Goal: Find specific page/section: Find specific page/section

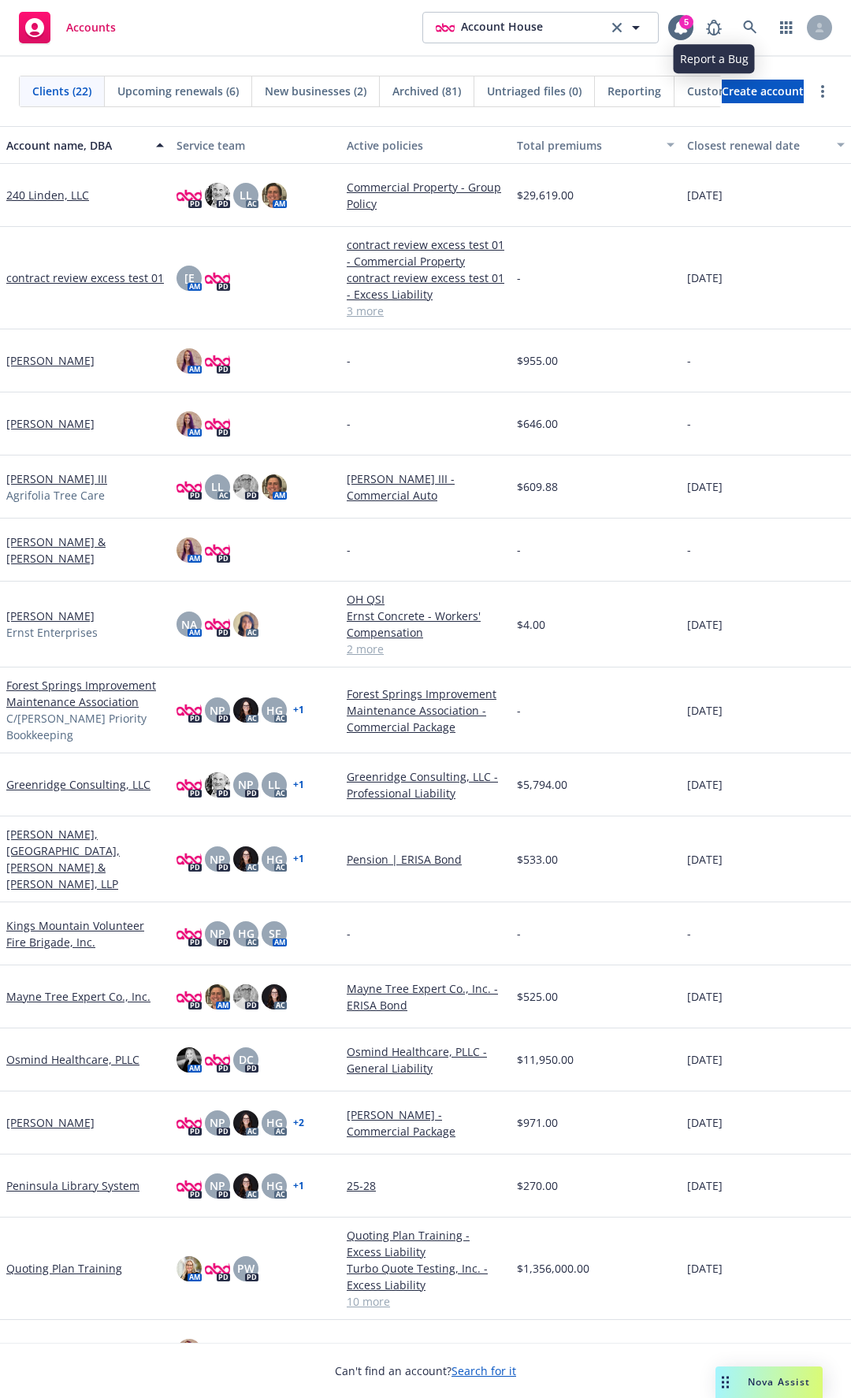
click at [766, 29] on div at bounding box center [765, 28] width 134 height 32
click at [760, 29] on link at bounding box center [750, 28] width 32 height 32
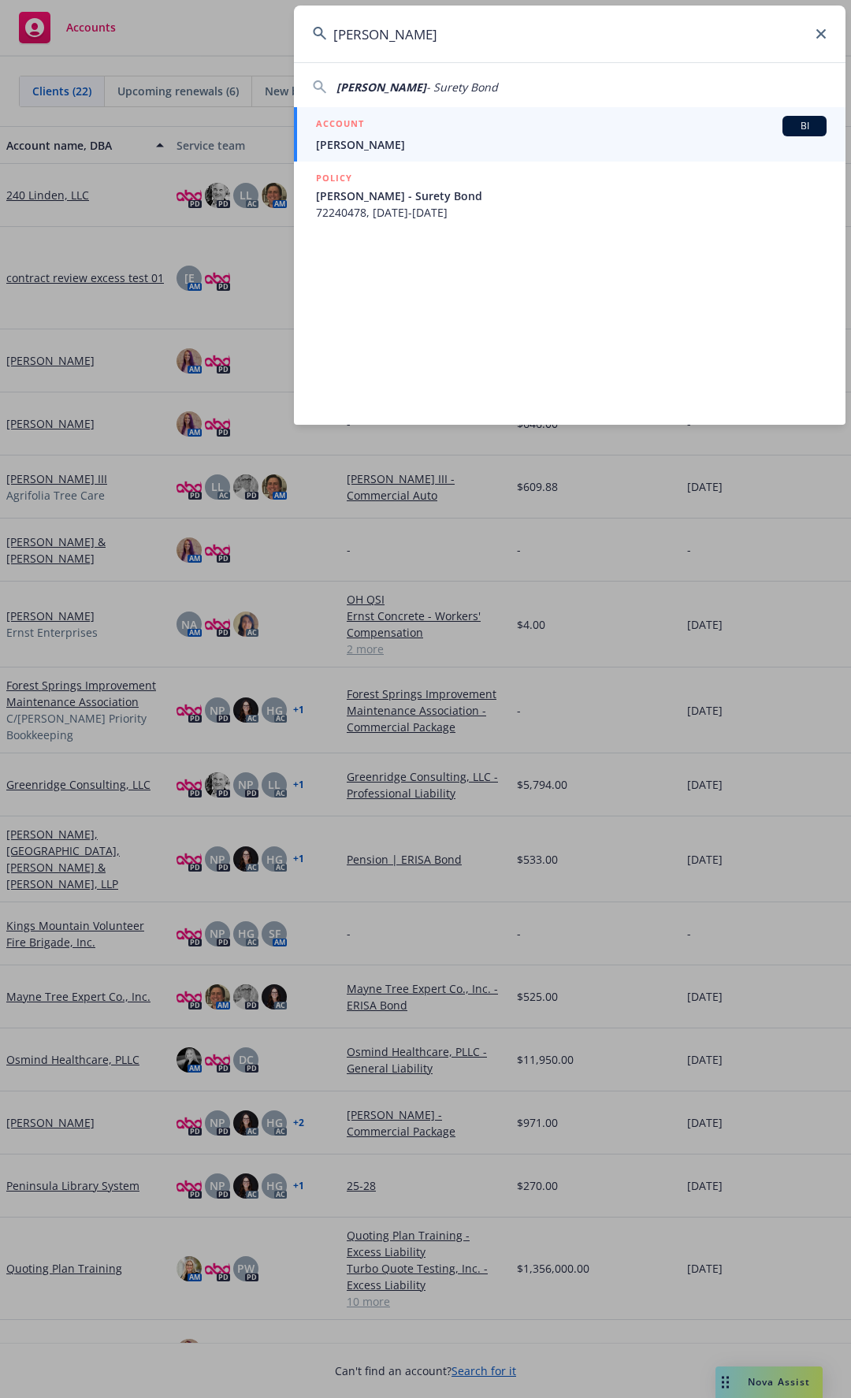
type input "[PERSON_NAME]"
click at [366, 136] on span "[PERSON_NAME]" at bounding box center [571, 144] width 511 height 17
